Goal: Information Seeking & Learning: Learn about a topic

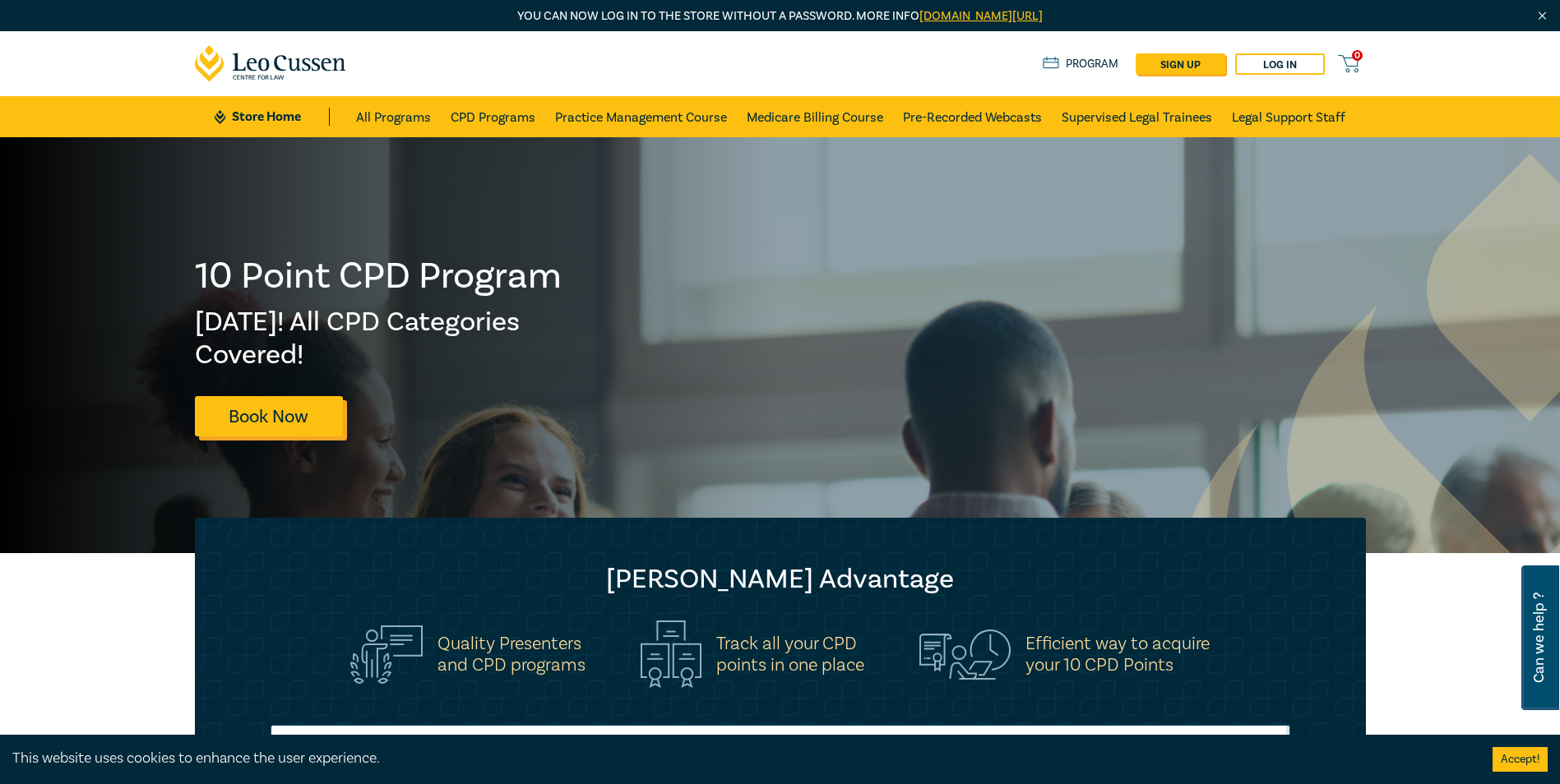
click at [258, 417] on link "Book Now" at bounding box center [268, 416] width 148 height 40
click at [1064, 63] on link "Program" at bounding box center [1081, 64] width 77 height 18
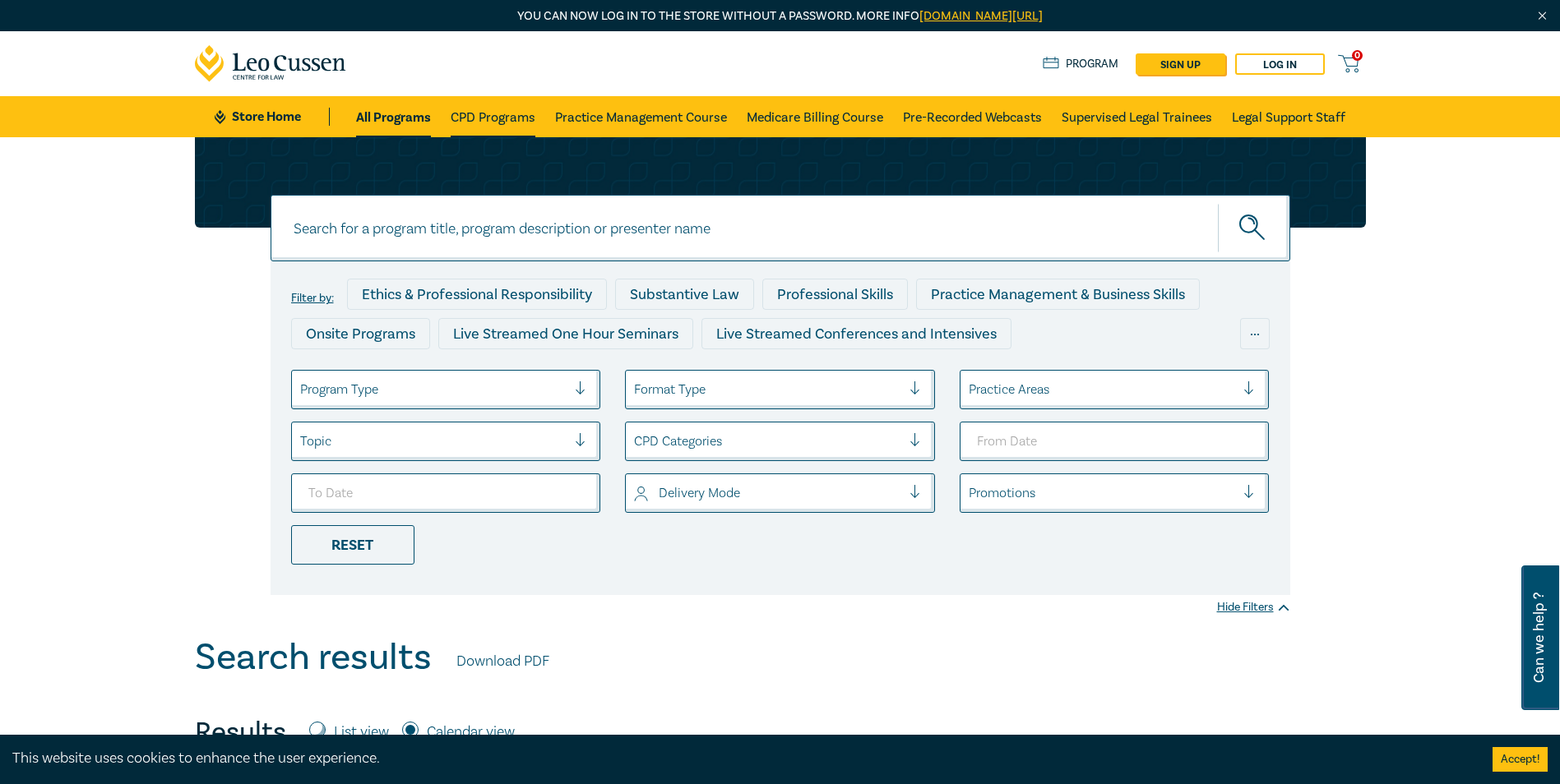
click at [483, 116] on link "CPD Programs" at bounding box center [493, 117] width 84 height 41
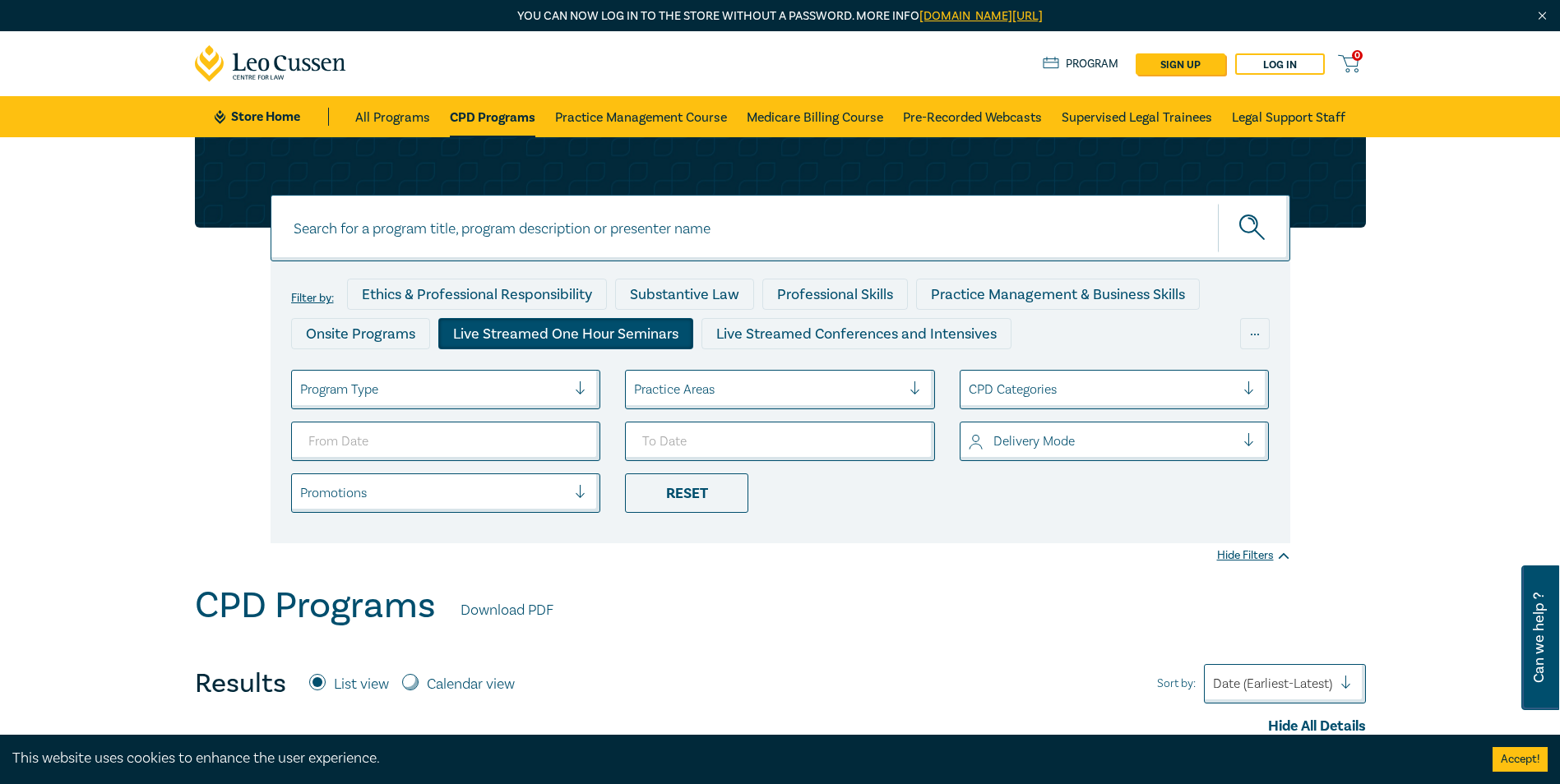
click at [515, 332] on div "Live Streamed One Hour Seminars" at bounding box center [565, 334] width 255 height 31
click at [974, 388] on div at bounding box center [1103, 390] width 267 height 22
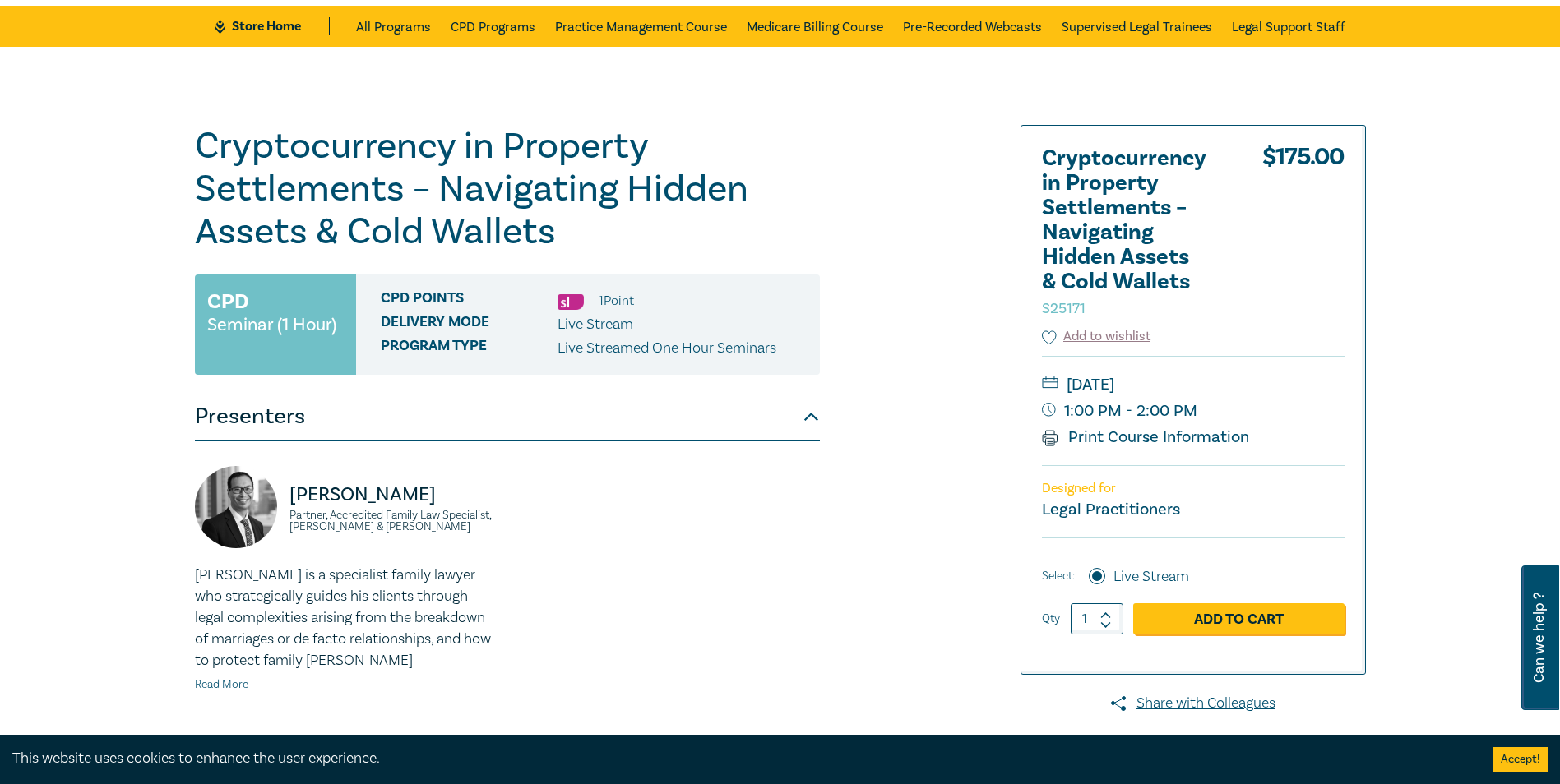
scroll to position [82, 0]
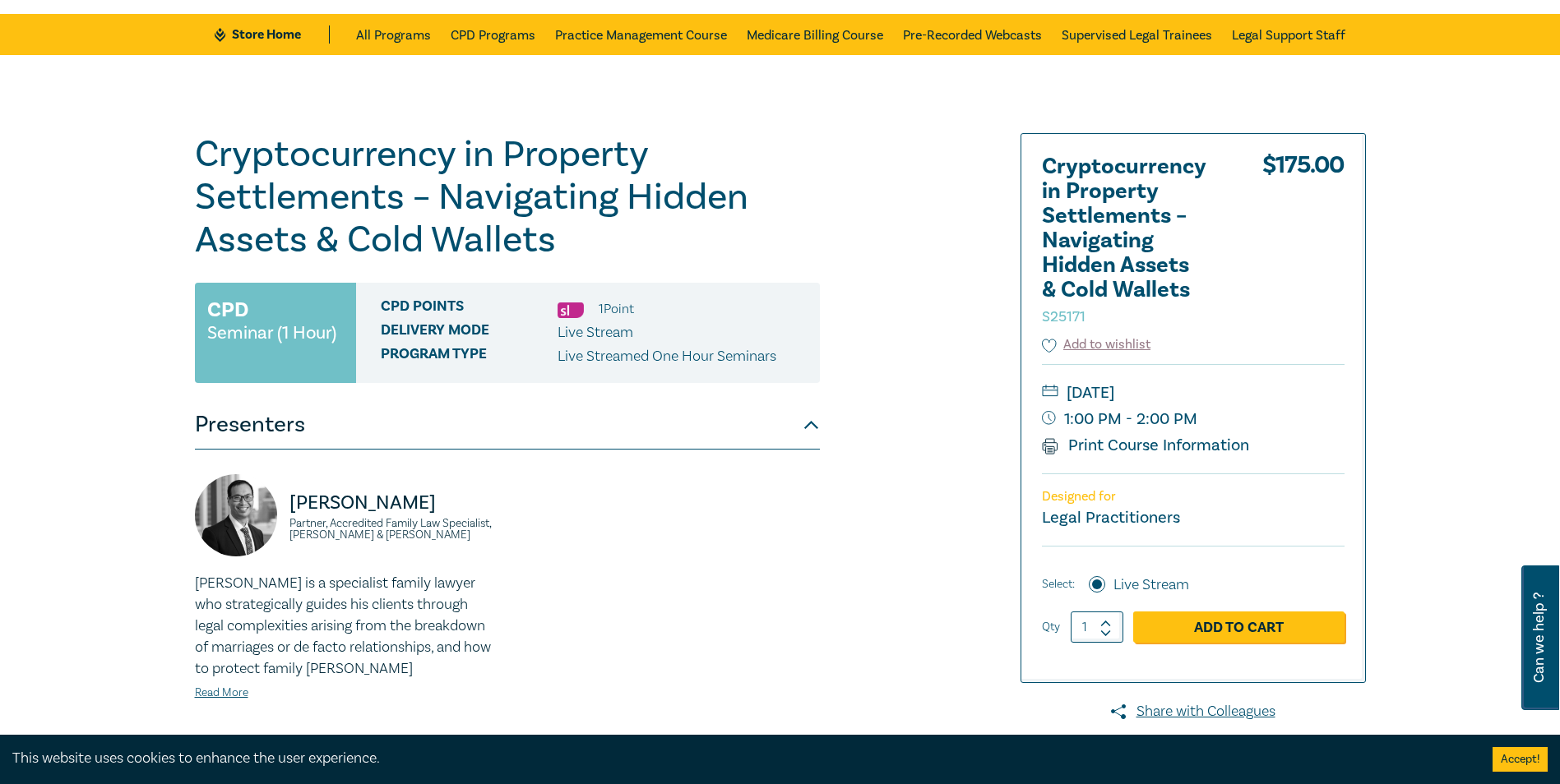
drag, startPoint x: 857, startPoint y: 403, endPoint x: 842, endPoint y: 367, distance: 39.0
click at [858, 403] on div "Cryptocurrency in Property Settlements – Navigating Hidden Assets & Cold Wallet…" at bounding box center [581, 545] width 793 height 822
click at [944, 438] on div "Cryptocurrency in Property Settlements – Navigating Hidden Assets & Cold Wallet…" at bounding box center [581, 545] width 793 height 822
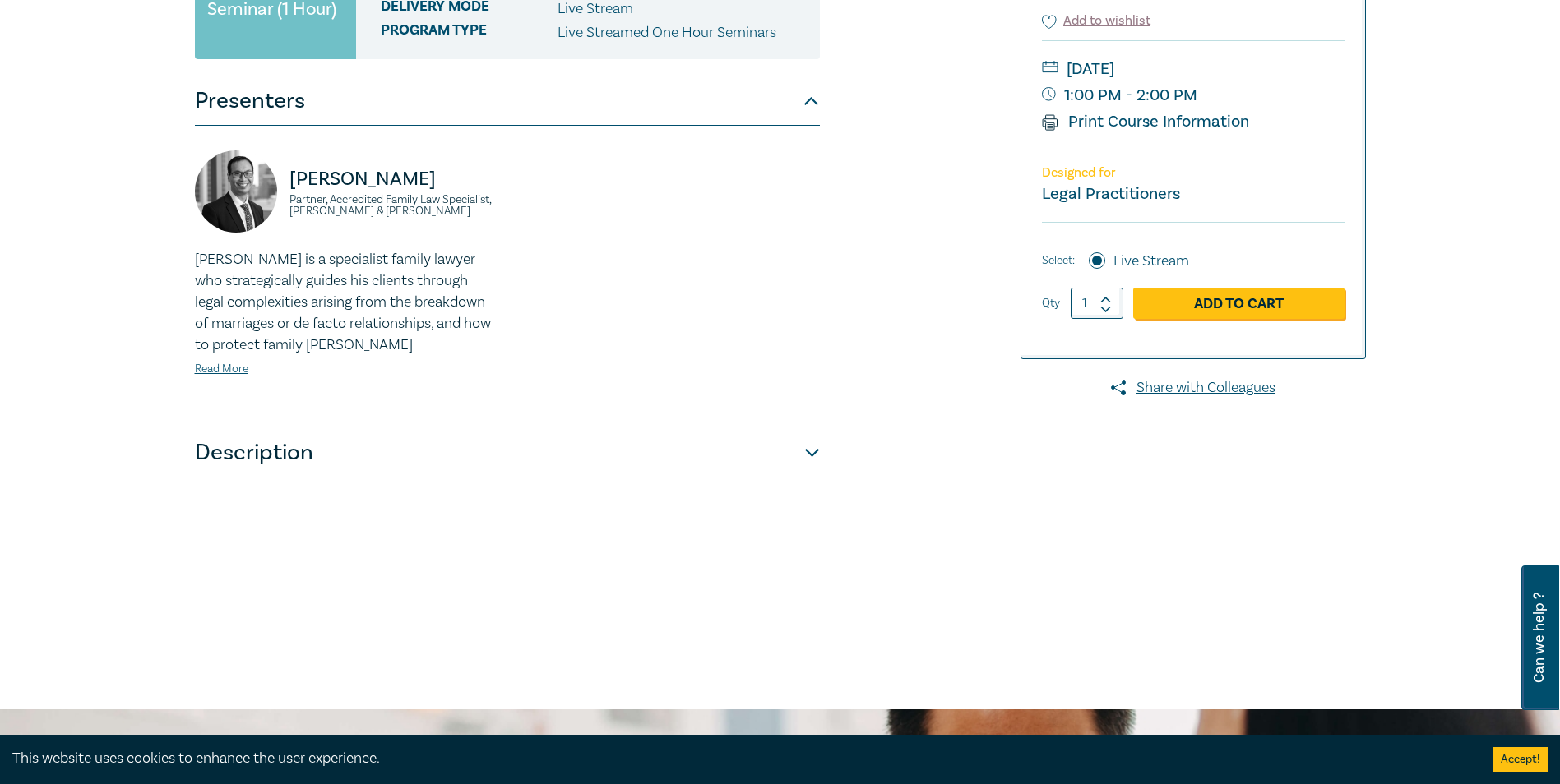
scroll to position [411, 0]
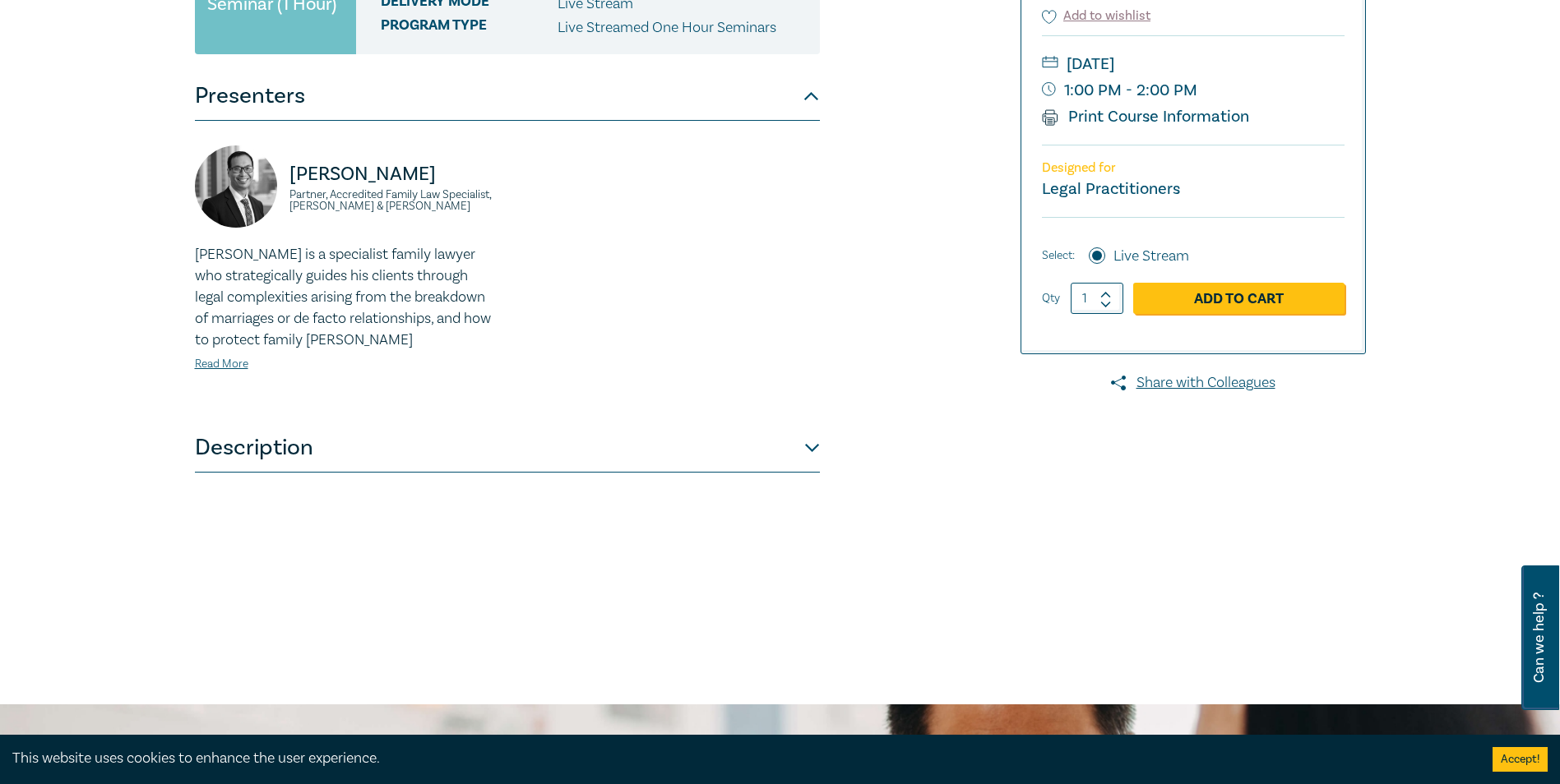
click at [802, 444] on button "Description" at bounding box center [507, 447] width 625 height 49
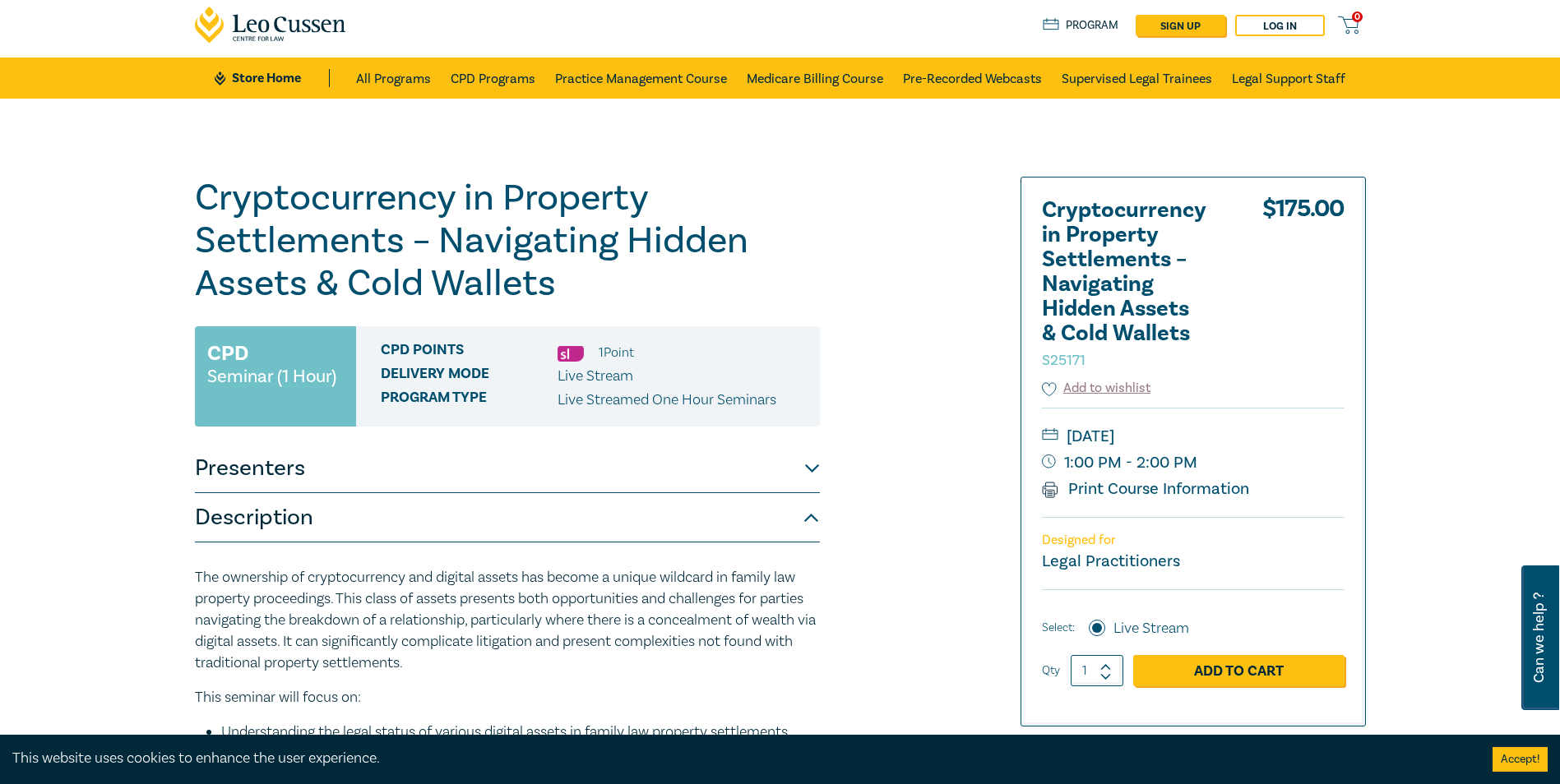
scroll to position [0, 0]
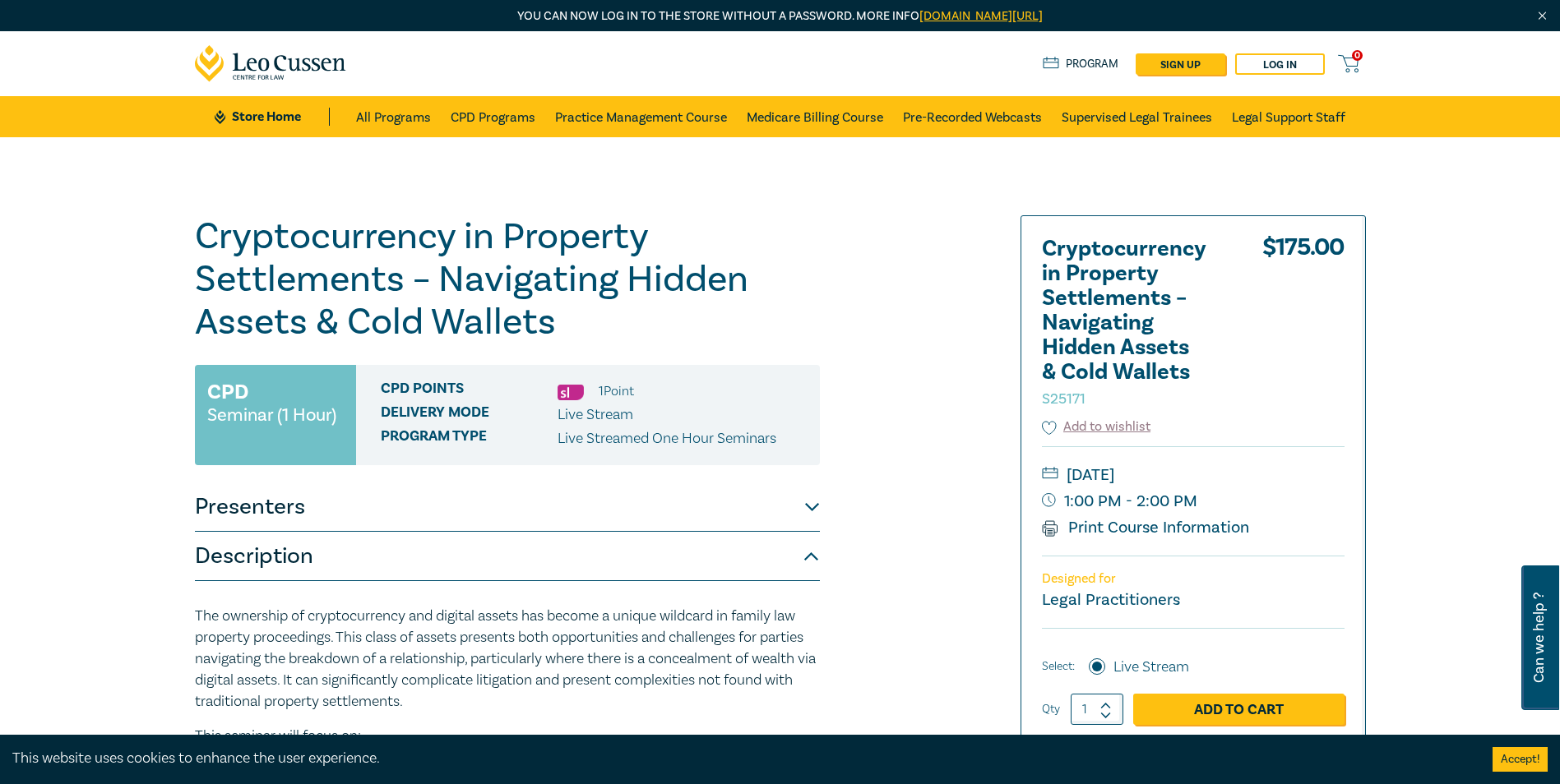
click at [283, 517] on button "Presenters" at bounding box center [507, 507] width 625 height 49
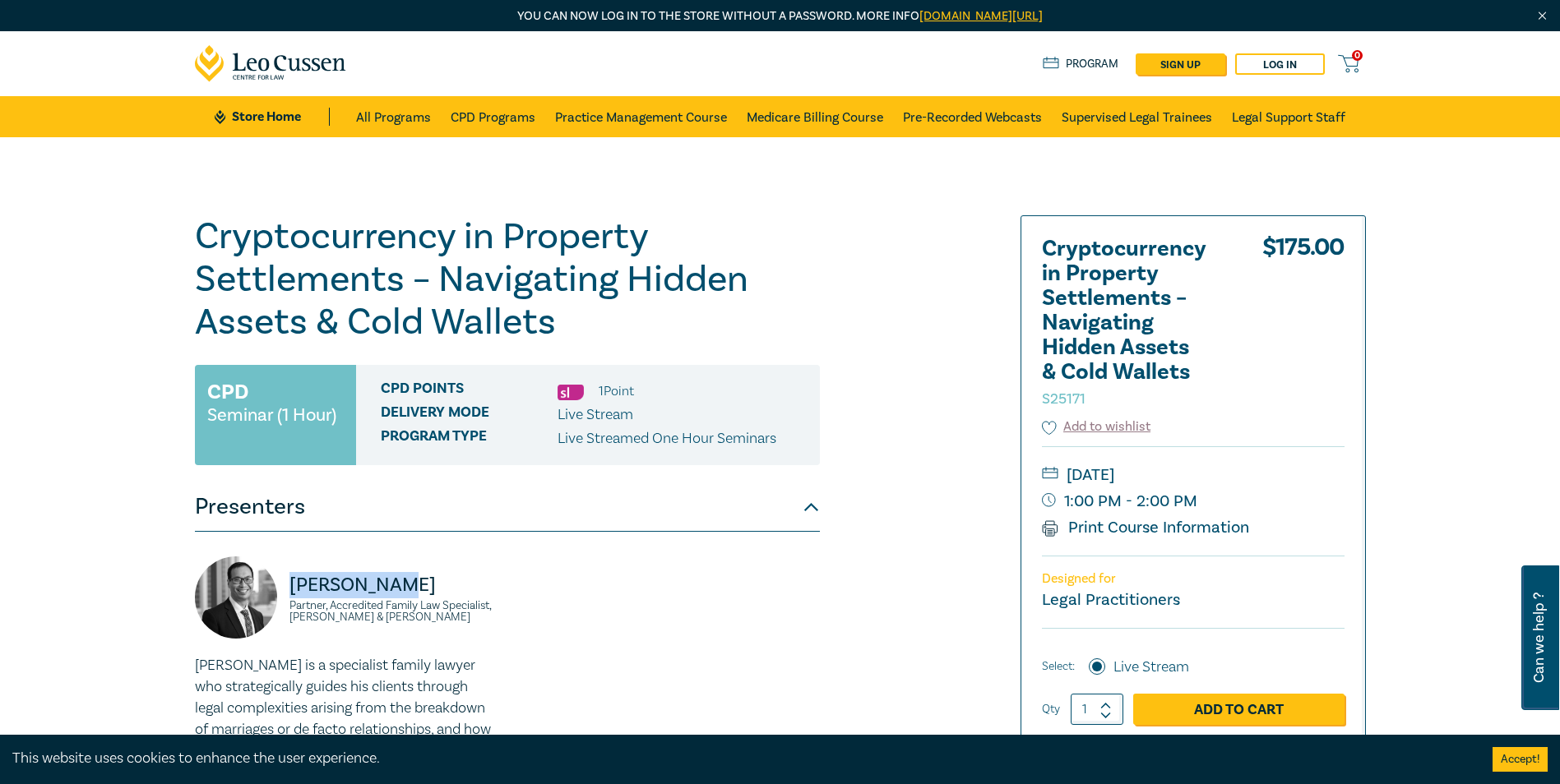
drag, startPoint x: 431, startPoint y: 591, endPoint x: 294, endPoint y: 585, distance: 137.1
click at [294, 585] on p "Byron Leong" at bounding box center [394, 585] width 208 height 26
drag, startPoint x: 294, startPoint y: 585, endPoint x: 378, endPoint y: 627, distance: 93.9
click at [378, 627] on div "Byron Leong Partner, Accredited Family Law Specialist, Lander & Rogers" at bounding box center [346, 605] width 302 height 99
drag, startPoint x: 342, startPoint y: 617, endPoint x: 286, endPoint y: 587, distance: 63.5
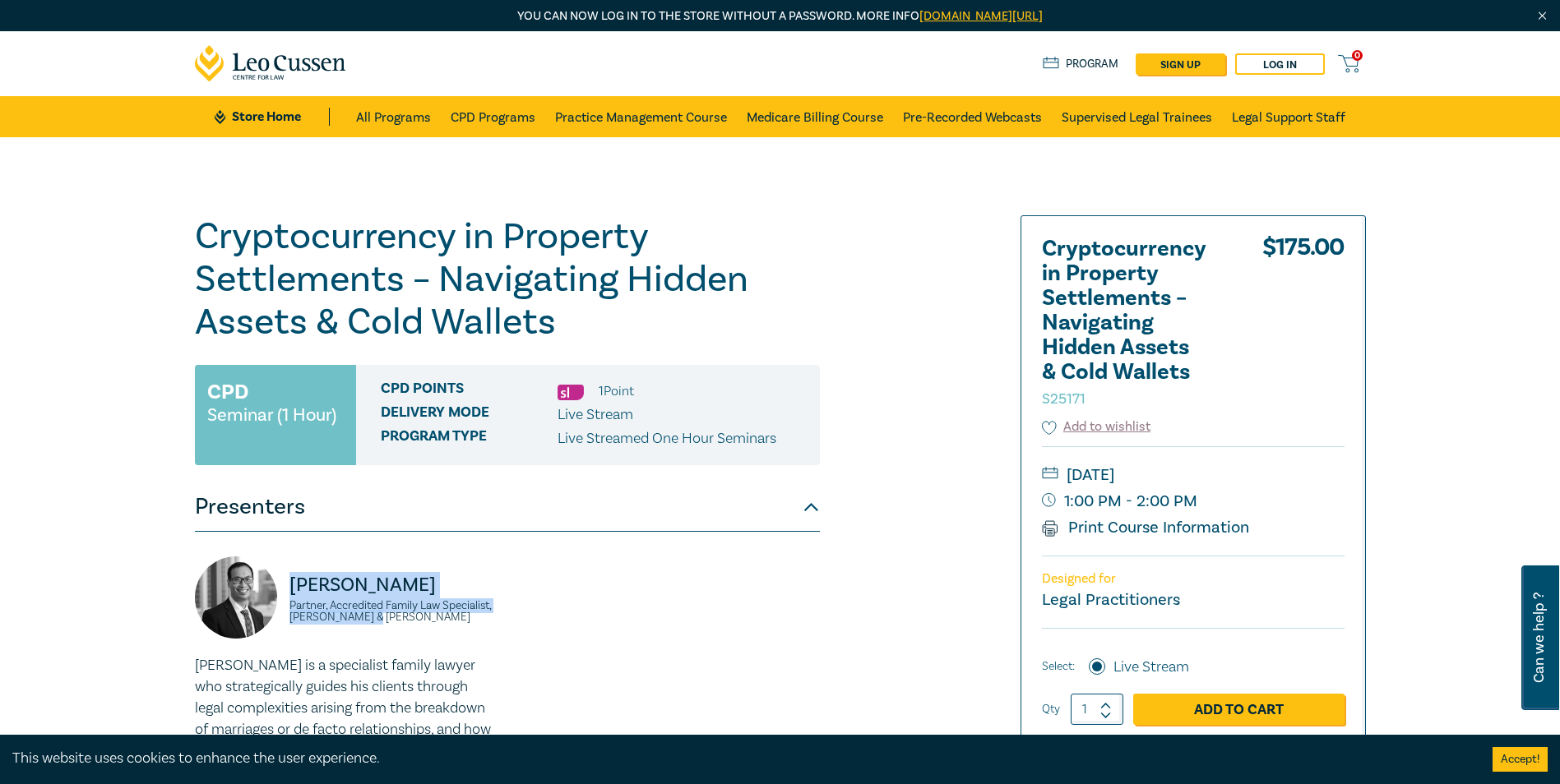
click at [286, 587] on div "Byron Leong Partner, Accredited Family Law Specialist, Lander & Rogers" at bounding box center [346, 605] width 302 height 99
drag, startPoint x: 286, startPoint y: 587, endPoint x: 321, endPoint y: 583, distance: 35.2
copy div "Byron Leong Partner, Accredited Family Law Specialist, Lander & Rogers"
